Goal: Information Seeking & Learning: Understand process/instructions

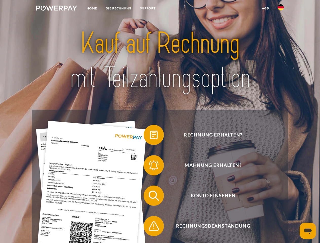
click at [57, 9] on img at bounding box center [56, 8] width 41 height 5
click at [281, 9] on img at bounding box center [281, 7] width 6 height 6
click at [265, 8] on link "agb" at bounding box center [266, 8] width 16 height 9
click at [150, 136] on span at bounding box center [146, 134] width 25 height 25
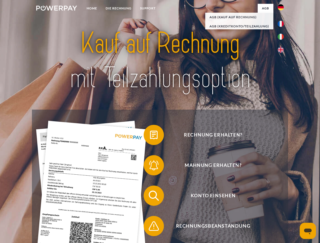
click at [150, 167] on span at bounding box center [146, 165] width 25 height 25
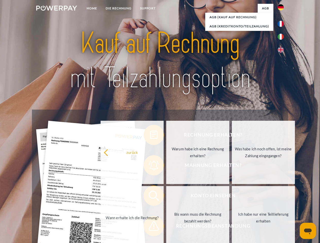
click at [166, 197] on link "Bis wann muss die Rechnung bezahlt werden?" at bounding box center [197, 217] width 63 height 63
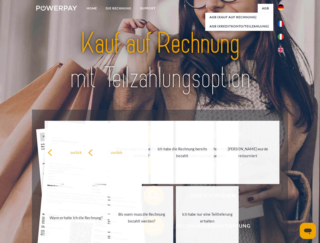
click at [150, 227] on span at bounding box center [146, 226] width 25 height 25
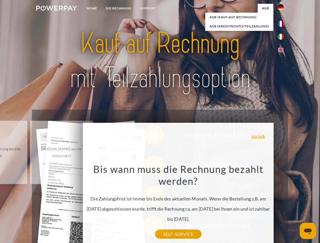
click at [308, 231] on icon "Messaging-Fenster öffnen" at bounding box center [308, 232] width 8 height 6
